Goal: Transaction & Acquisition: Purchase product/service

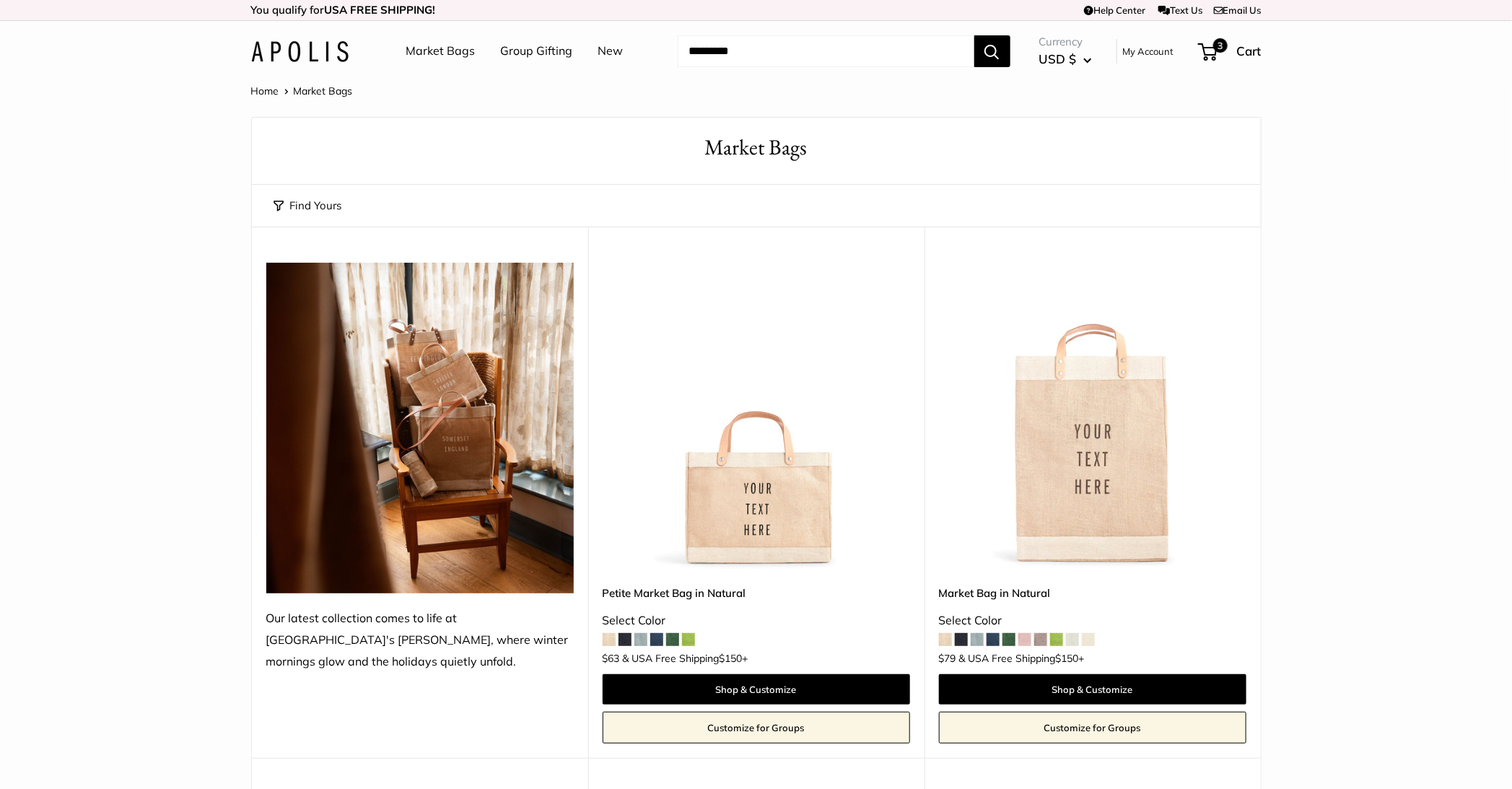
click at [747, 60] on input "Search..." at bounding box center [825, 51] width 296 height 32
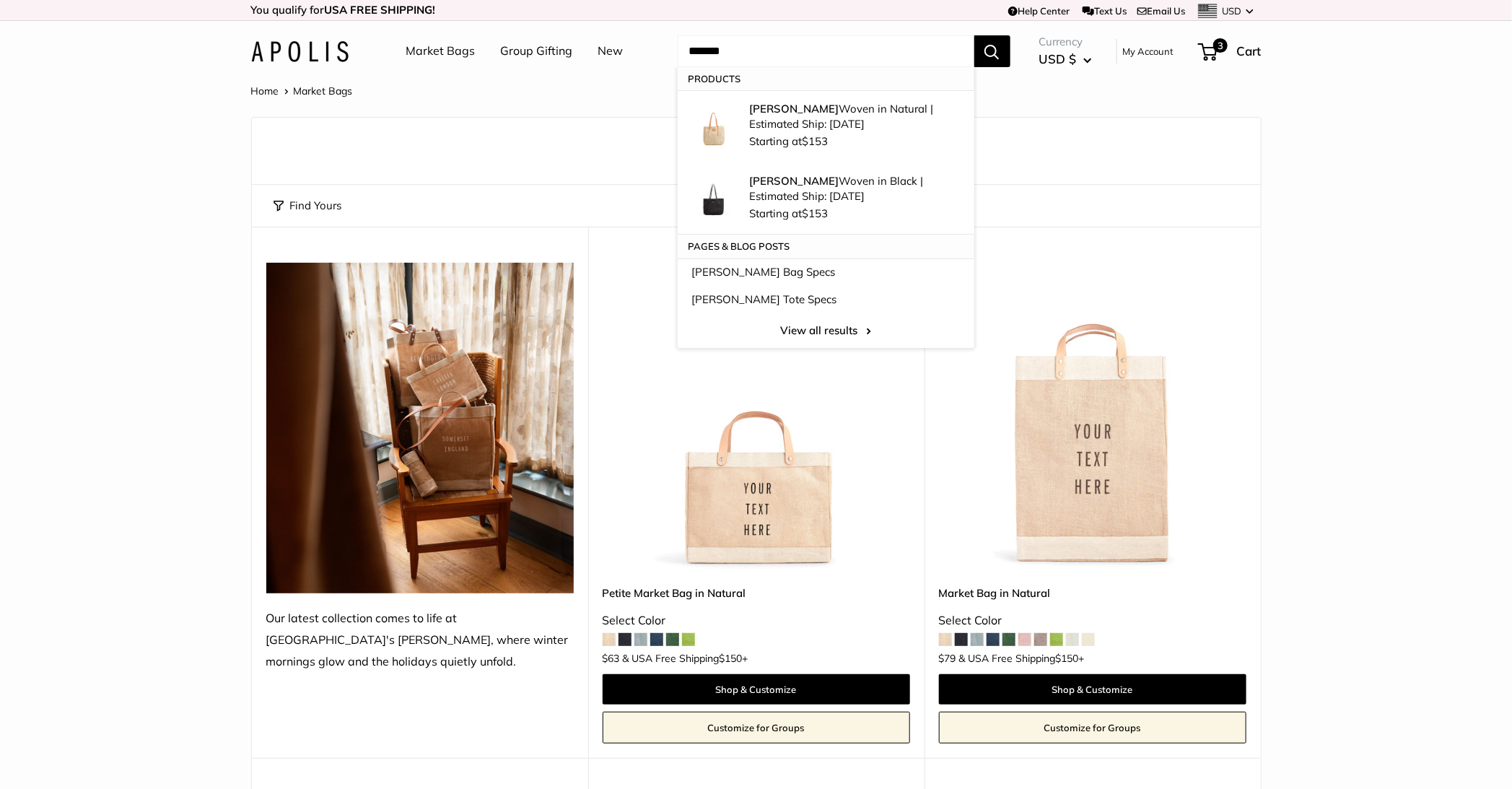
type input "*******"
click at [975, 35] on button "Search" at bounding box center [992, 51] width 36 height 32
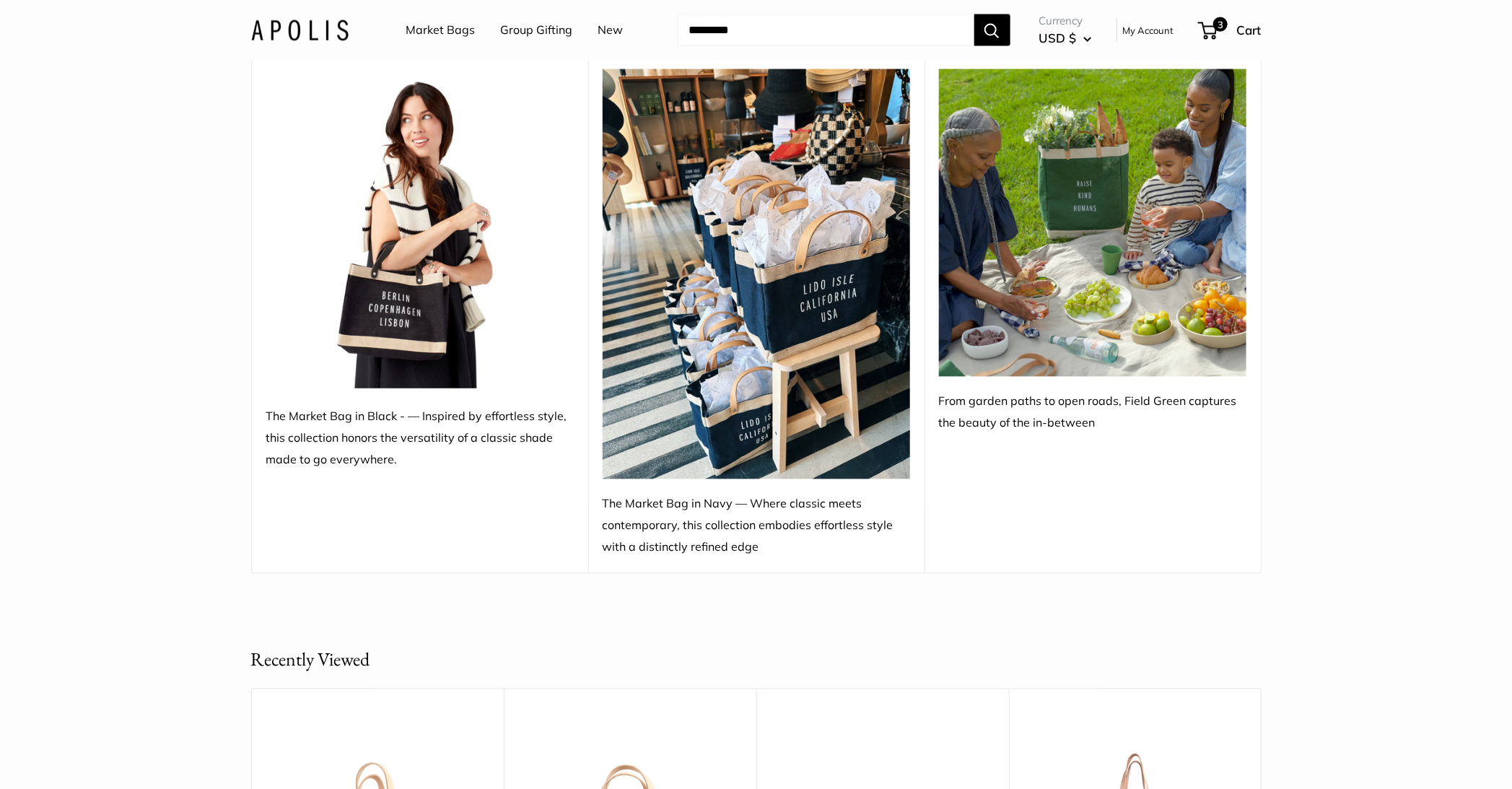
scroll to position [7381, 0]
